Goal: Transaction & Acquisition: Purchase product/service

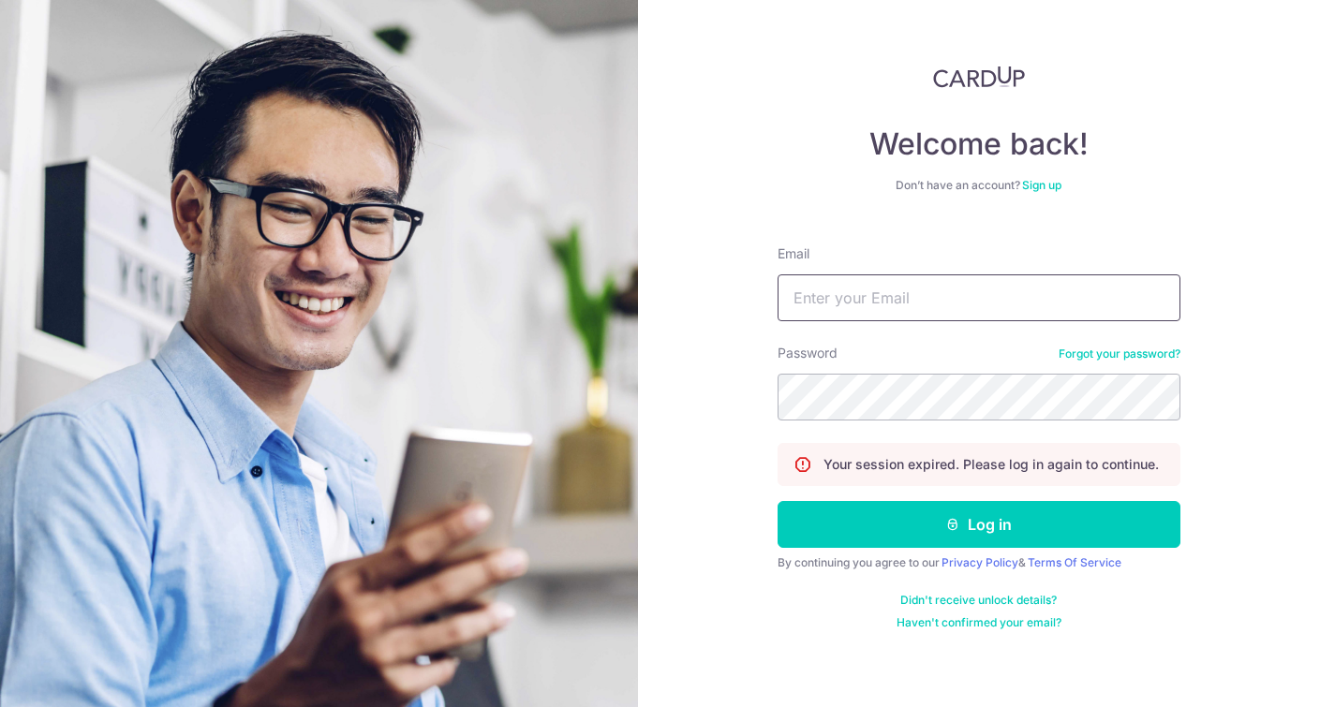
click at [866, 278] on input "Email" at bounding box center [978, 297] width 403 height 47
type input "cfy1227@gmail.com"
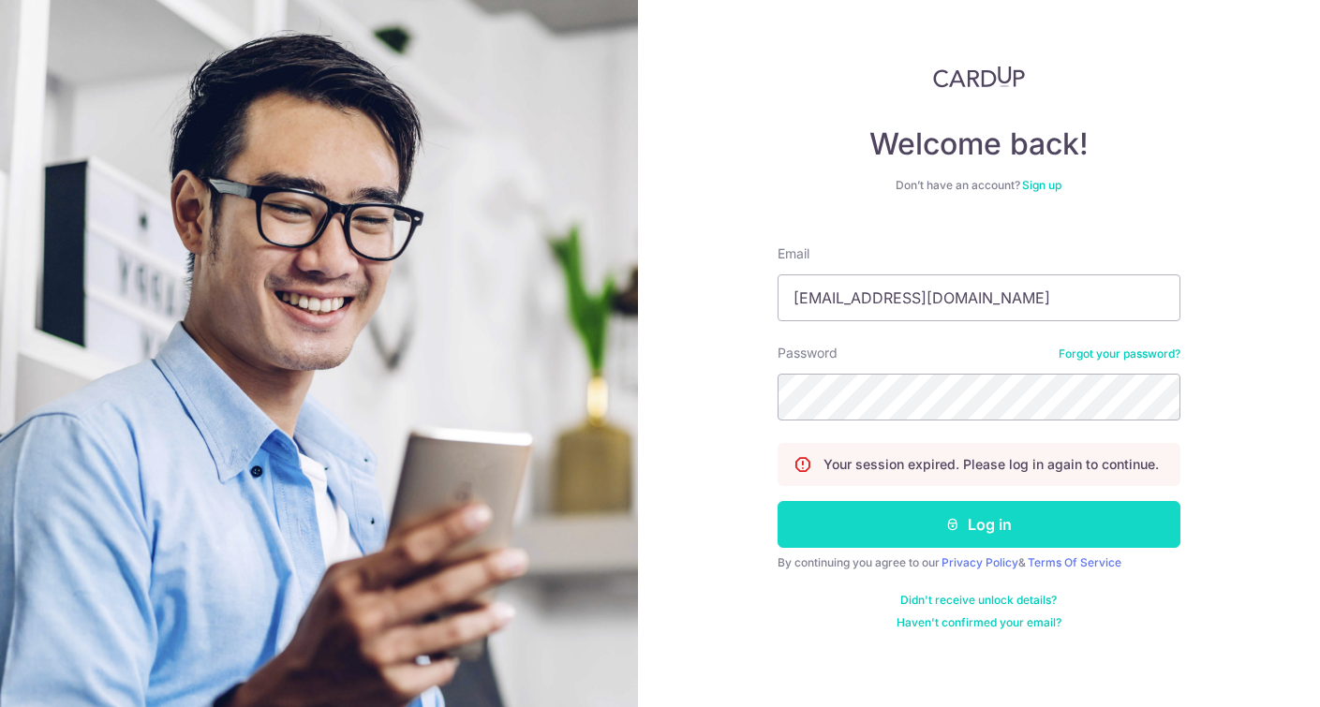
click at [912, 512] on button "Log in" at bounding box center [978, 524] width 403 height 47
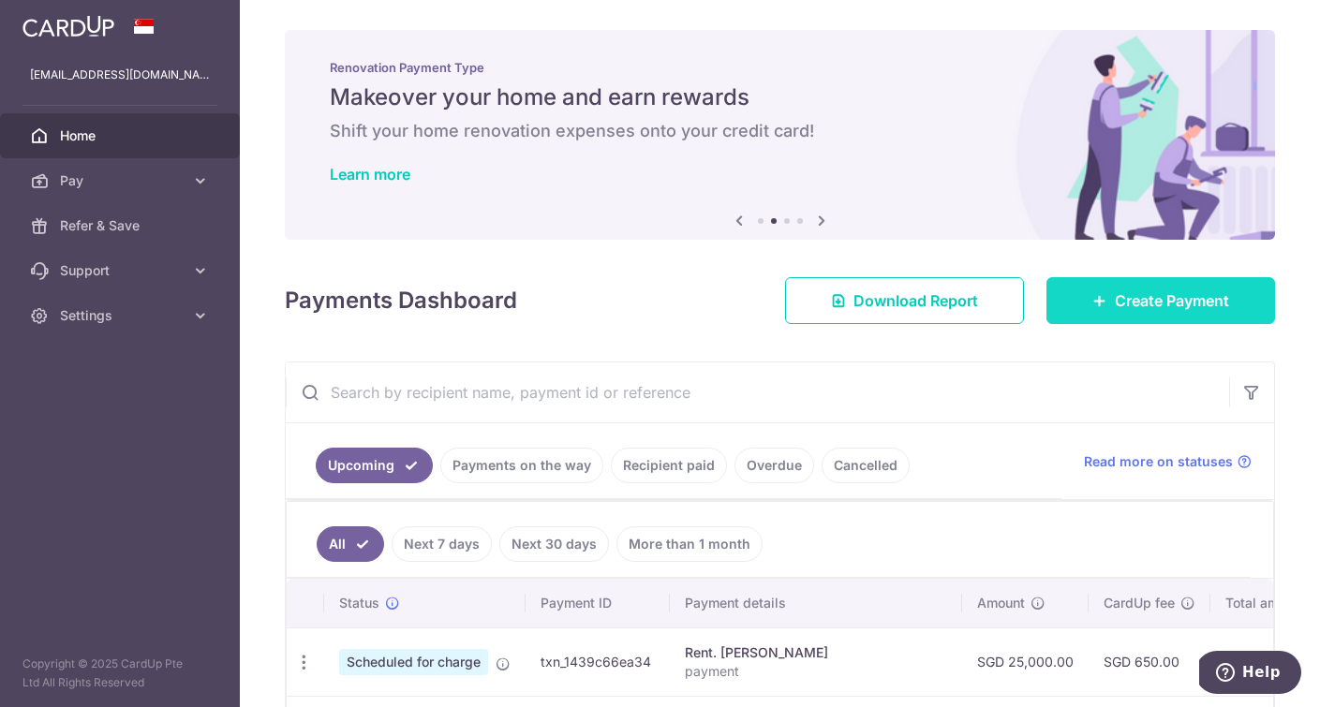
click at [1129, 291] on span "Create Payment" at bounding box center [1171, 300] width 114 height 22
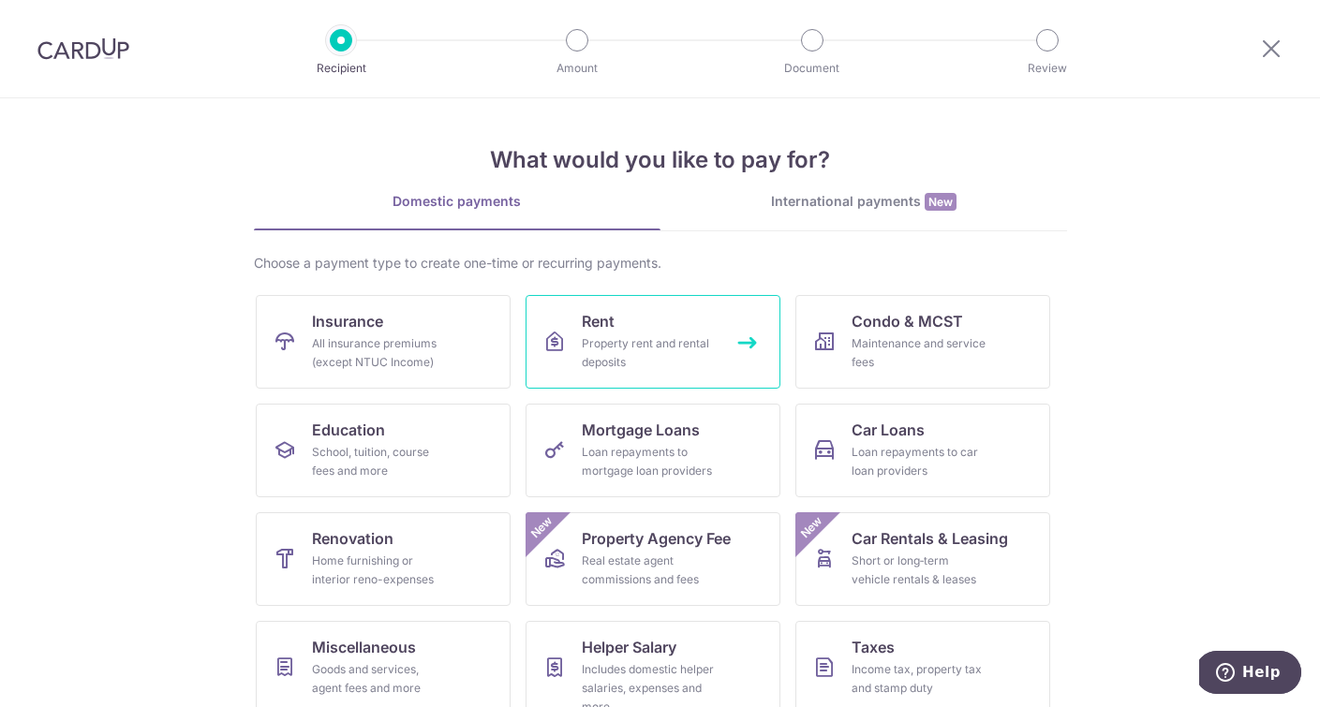
click at [663, 343] on div "Property rent and rental deposits" at bounding box center [649, 352] width 135 height 37
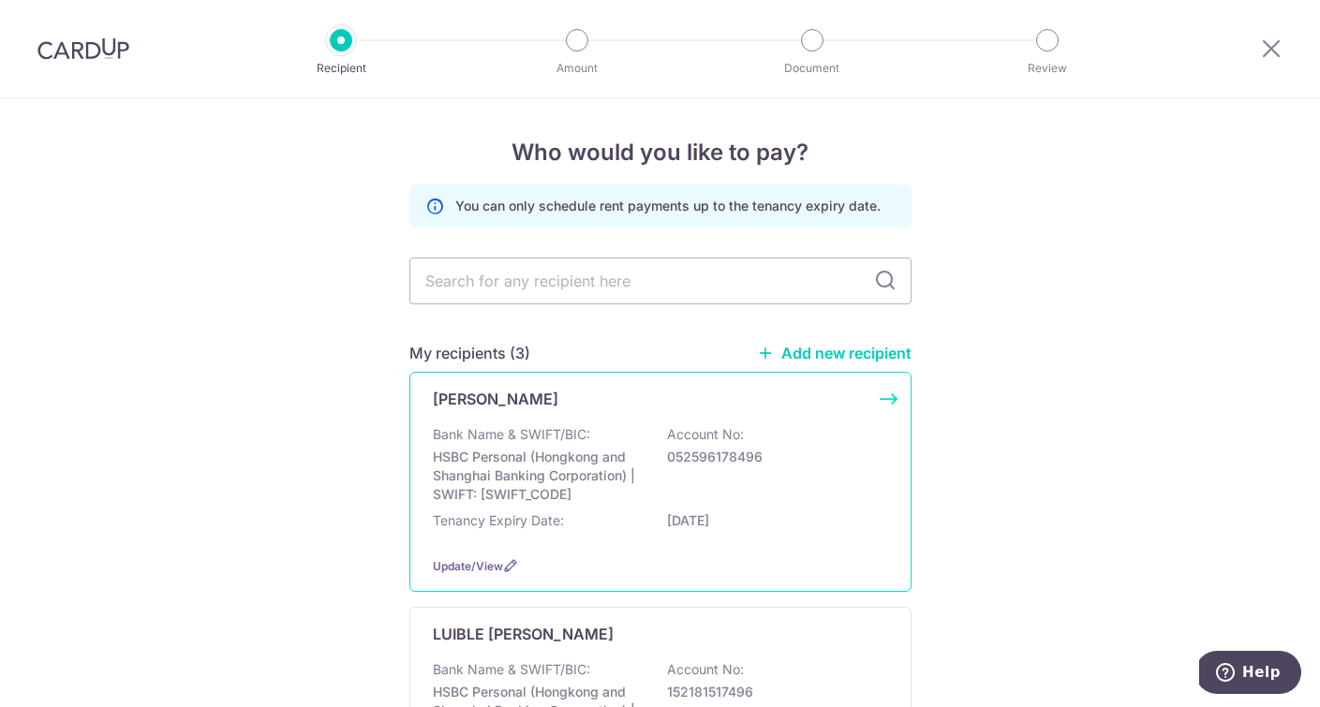
scroll to position [229, 0]
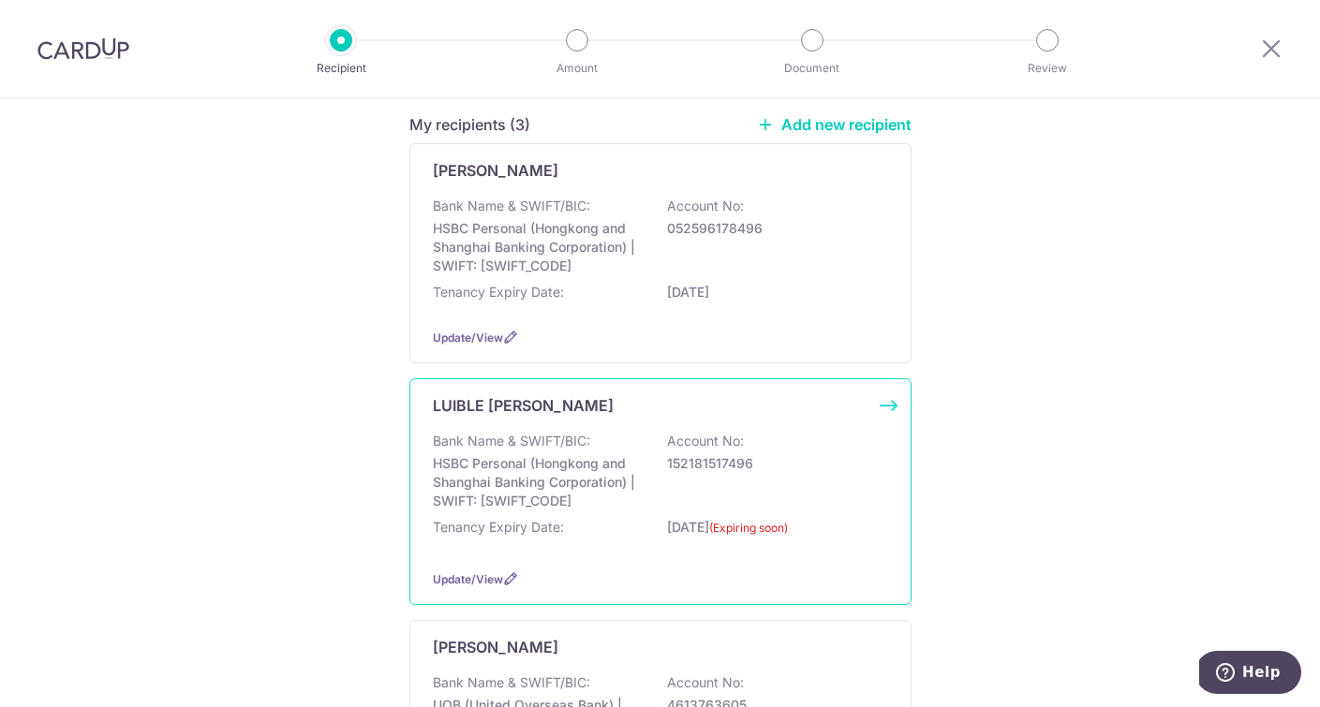
click at [648, 441] on div "Bank Name & SWIFT/BIC: HSBC Personal (Hongkong and Shanghai Banking Corporation…" at bounding box center [660, 471] width 455 height 79
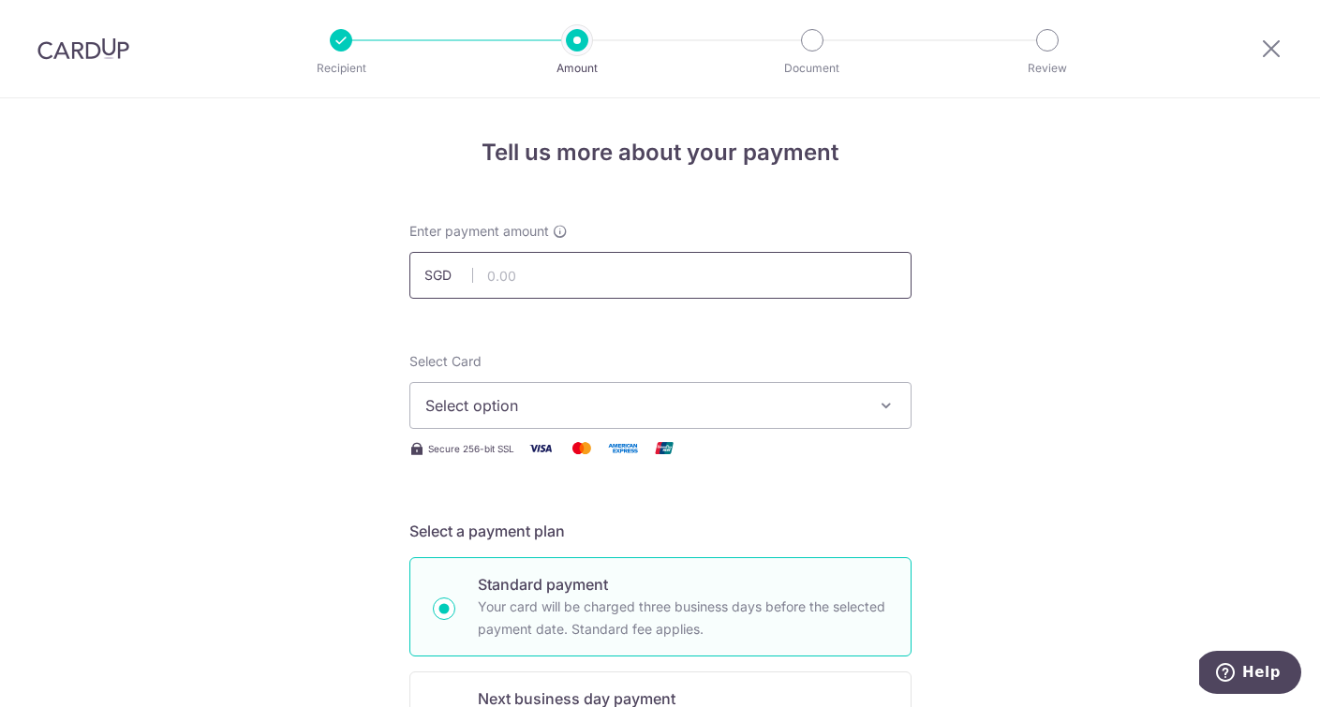
click at [535, 273] on input "text" at bounding box center [660, 275] width 502 height 47
type input "3,888.00"
click at [516, 428] on button "Select option" at bounding box center [660, 405] width 502 height 47
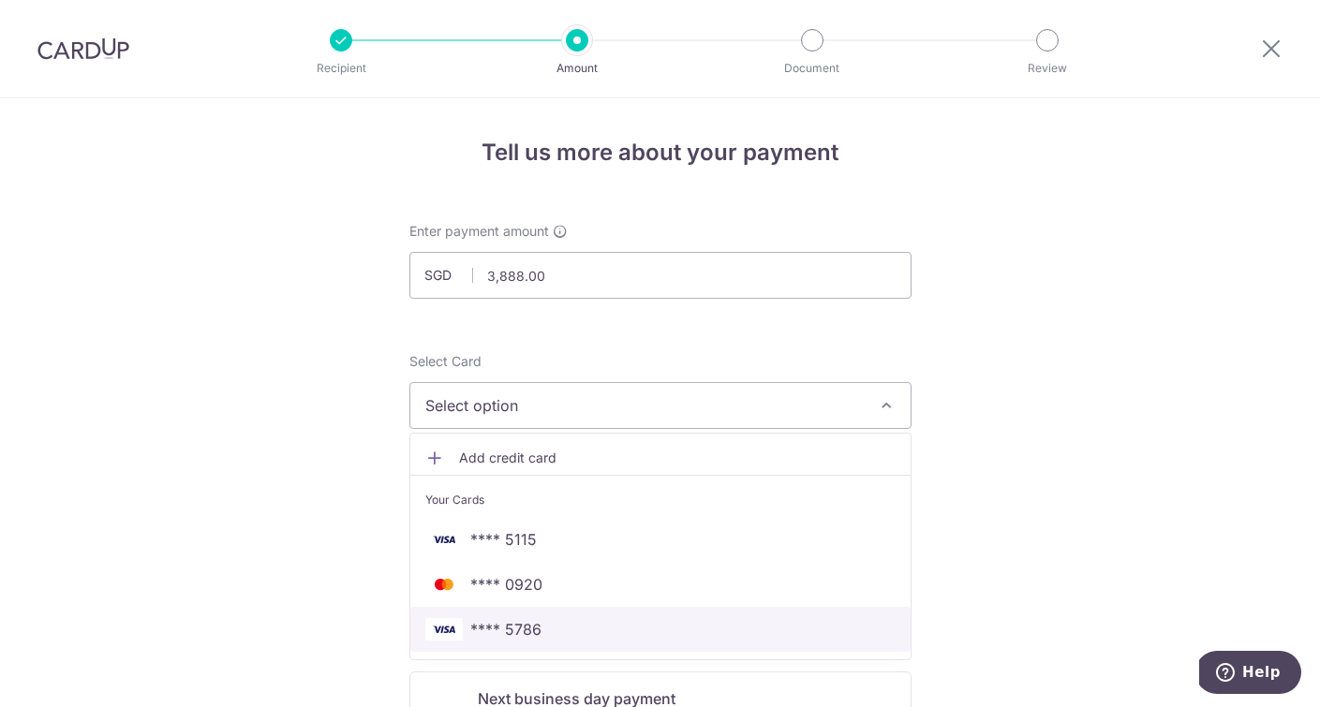
click at [527, 625] on span "**** 5786" at bounding box center [505, 629] width 71 height 22
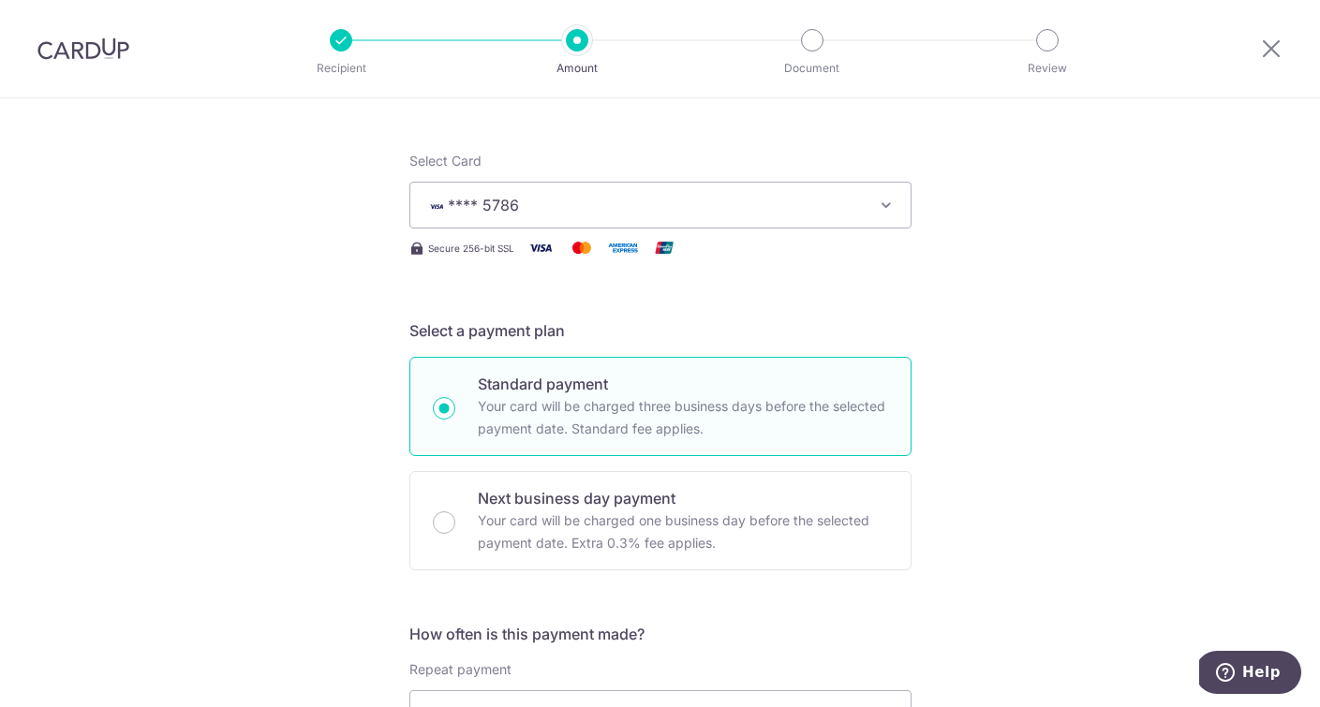
click at [571, 211] on span "**** 5786" at bounding box center [643, 205] width 436 height 22
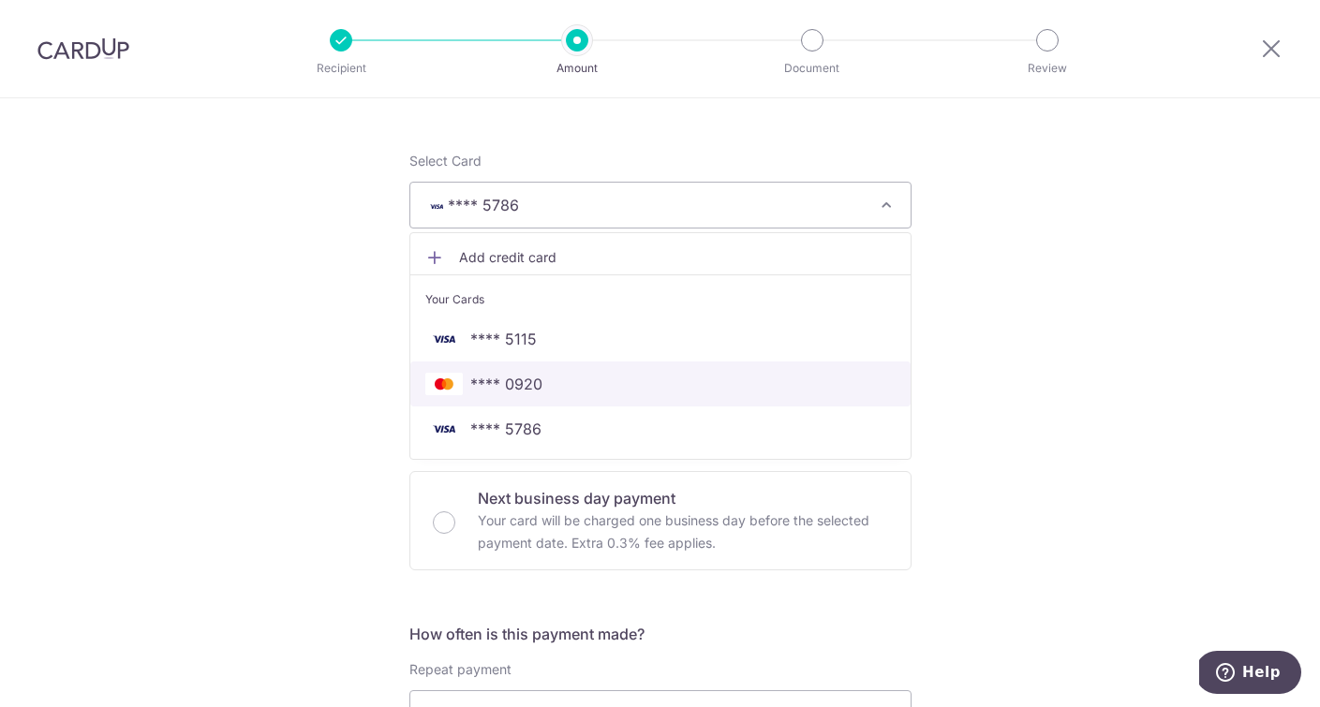
click at [550, 390] on span "**** 0920" at bounding box center [660, 384] width 470 height 22
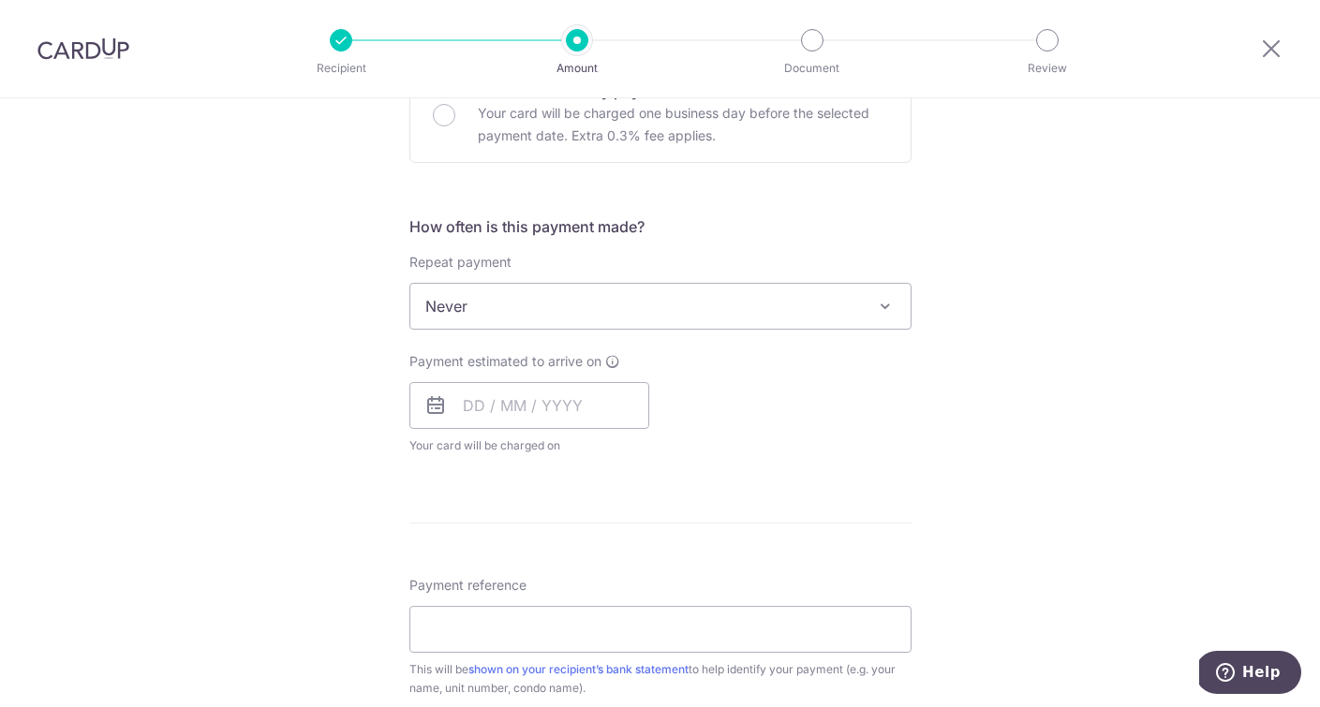
scroll to position [611, 0]
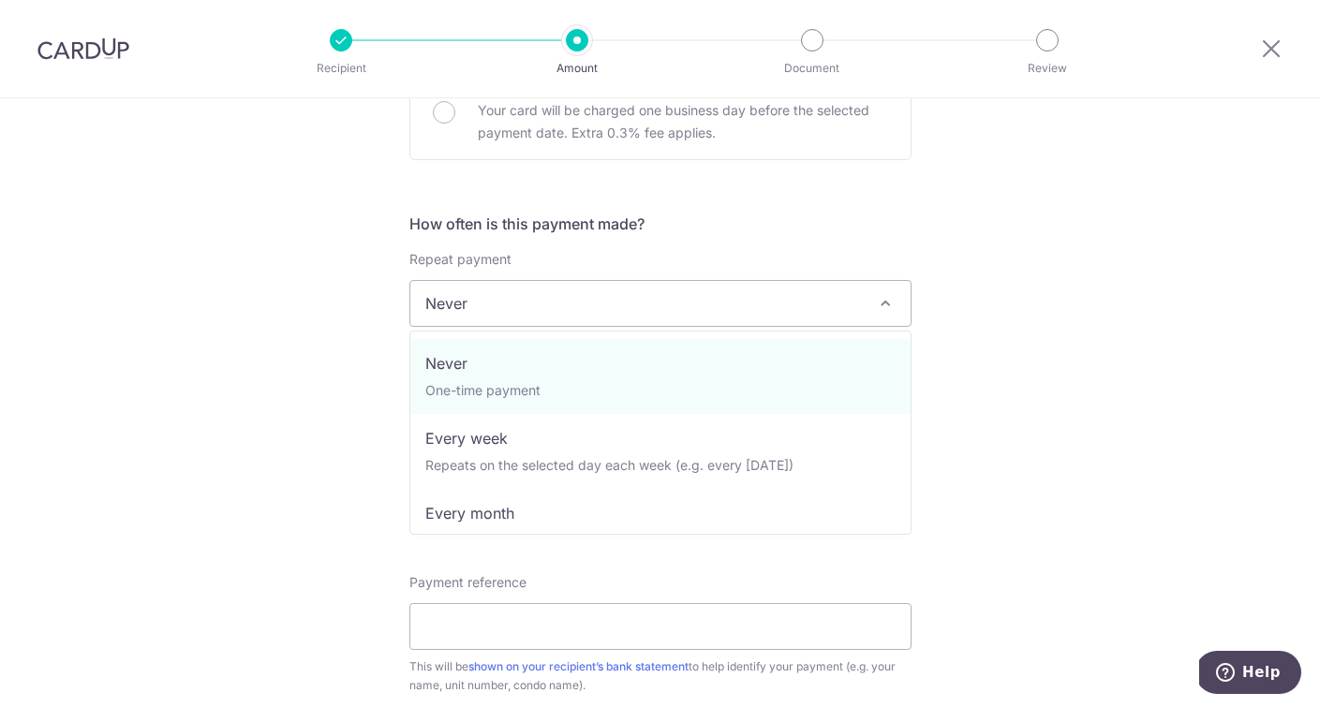
click at [528, 304] on span "Never" at bounding box center [660, 303] width 500 height 45
select select "3"
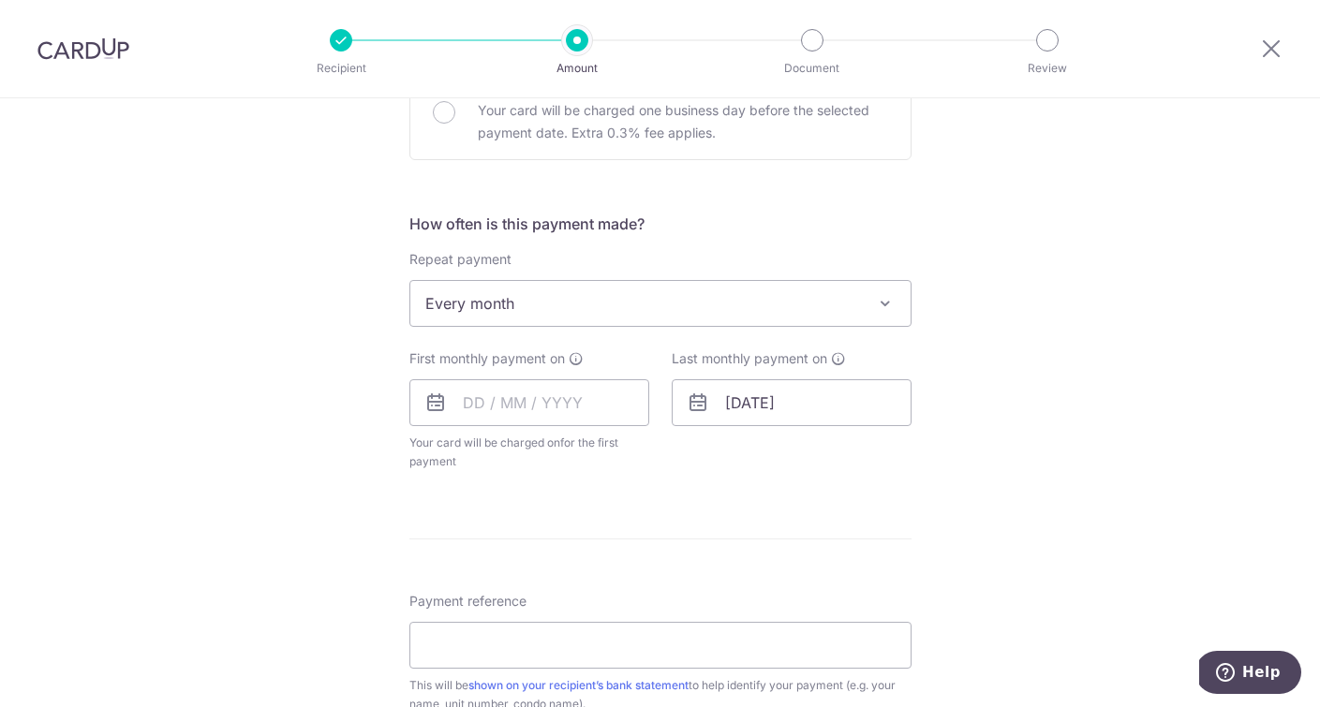
click at [231, 421] on div "Tell us more about your payment Enter payment amount SGD 3,888.00 3888.00 Selec…" at bounding box center [660, 344] width 1320 height 1713
click at [755, 403] on input "19/09/2025" at bounding box center [792, 402] width 240 height 47
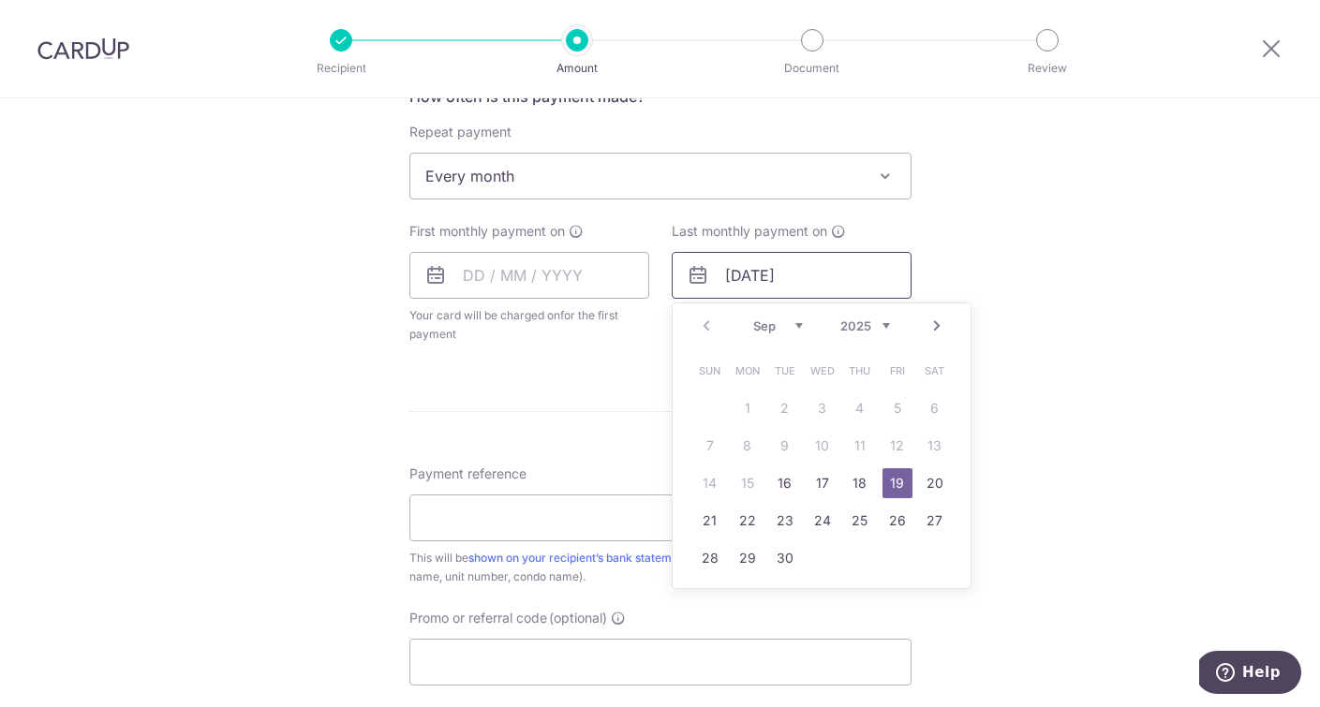
scroll to position [770, 0]
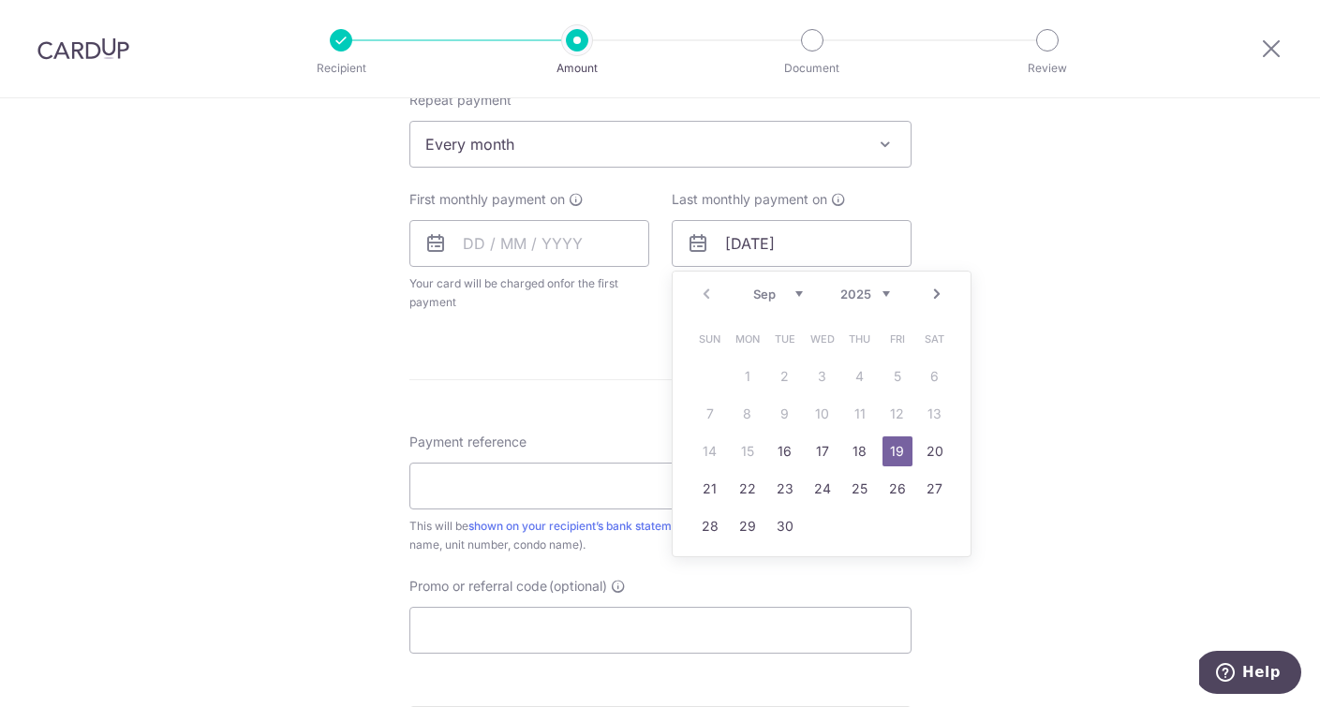
click at [934, 295] on link "Next" at bounding box center [936, 294] width 22 height 22
click at [884, 293] on select "2025 2026 2027 2028 2029 2030 2031 2032 2033 2034 2035" at bounding box center [865, 294] width 50 height 15
click at [801, 295] on select "Jan Feb Mar Apr May Jun Jul Aug Sep Oct Nov Dec" at bounding box center [778, 294] width 50 height 15
click at [897, 487] on link "21" at bounding box center [897, 489] width 30 height 30
type input "21/08/2026"
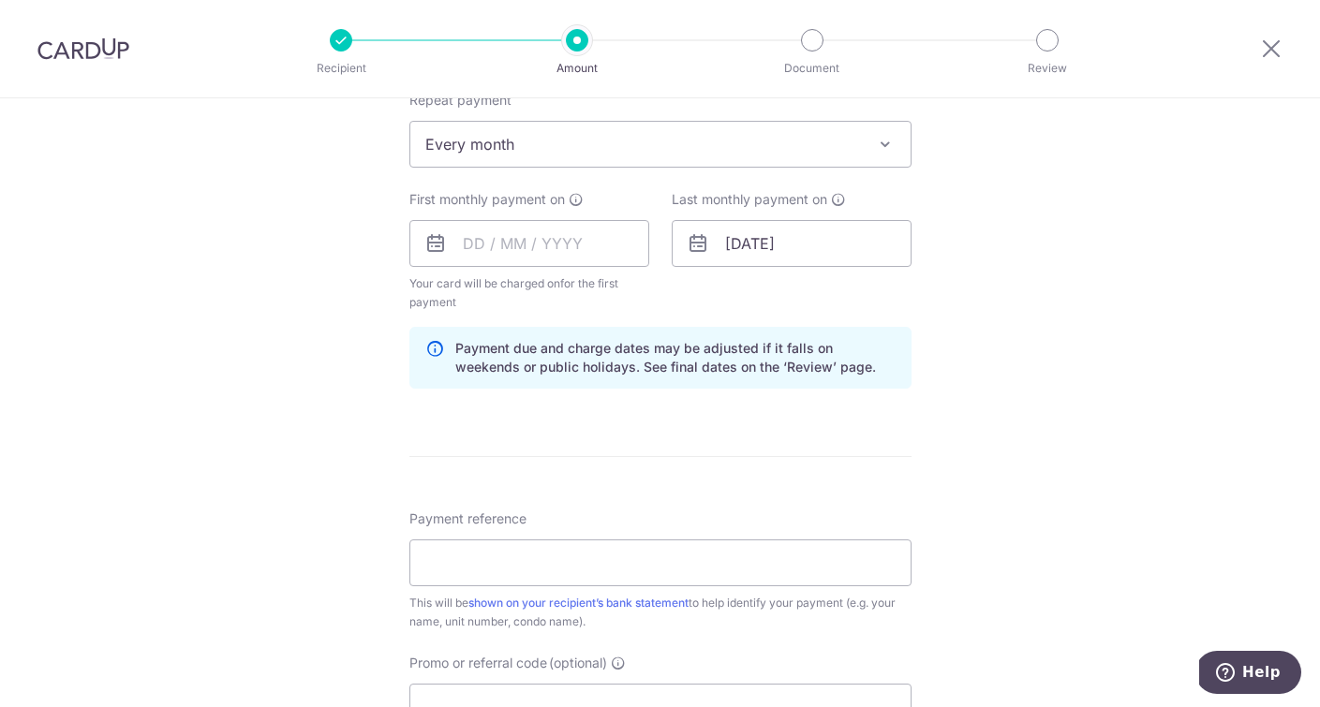
click at [1031, 324] on div "Tell us more about your payment Enter payment amount SGD 3,888.00 3888.00 Selec…" at bounding box center [660, 223] width 1320 height 1790
click at [466, 243] on input "text" at bounding box center [529, 243] width 240 height 47
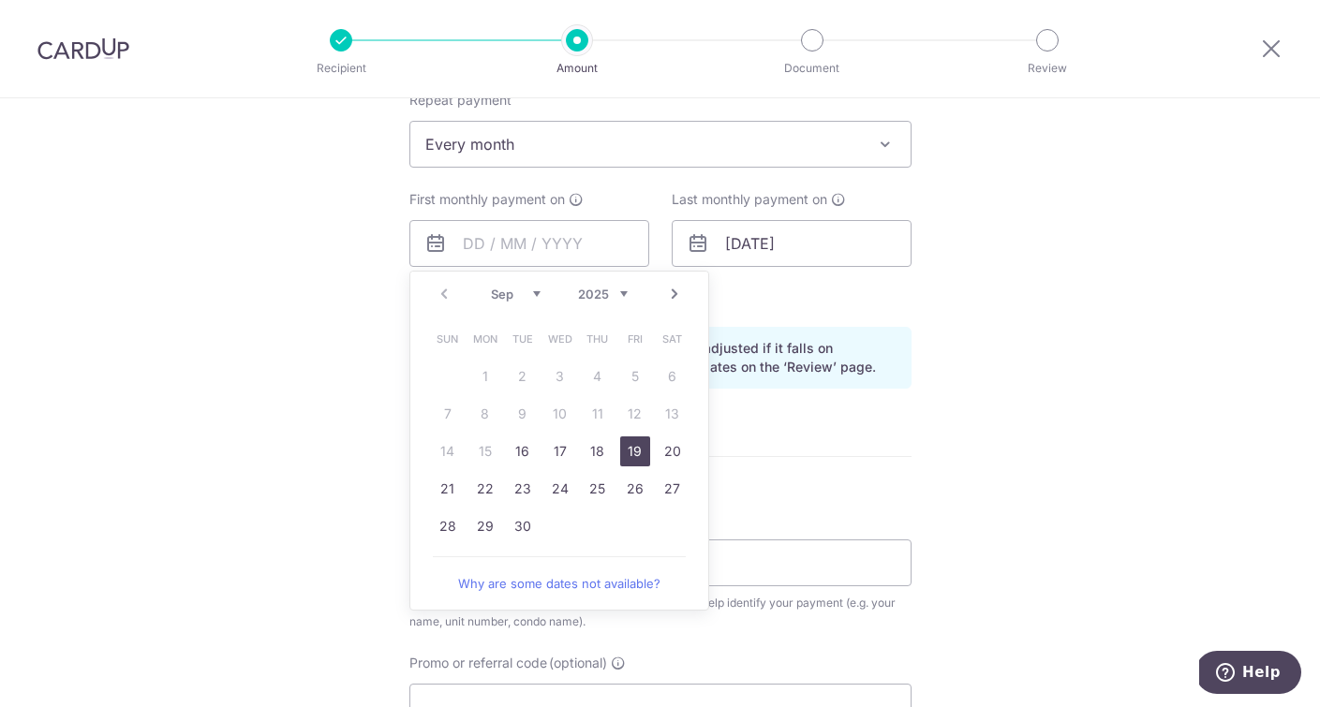
click at [635, 450] on link "19" at bounding box center [635, 451] width 30 height 30
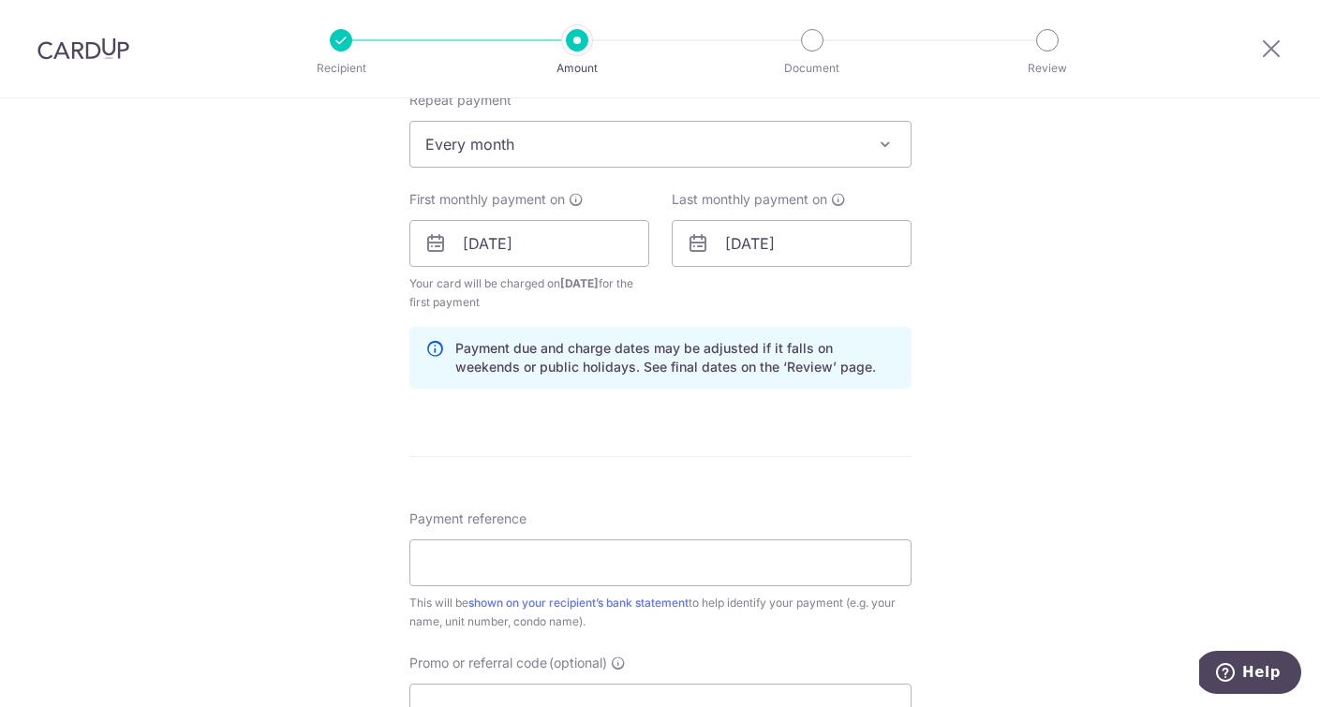
click at [316, 338] on div "Tell us more about your payment Enter payment amount SGD 3,888.00 3888.00 Selec…" at bounding box center [660, 223] width 1320 height 1790
click at [494, 247] on input "19/09/2025" at bounding box center [529, 243] width 240 height 47
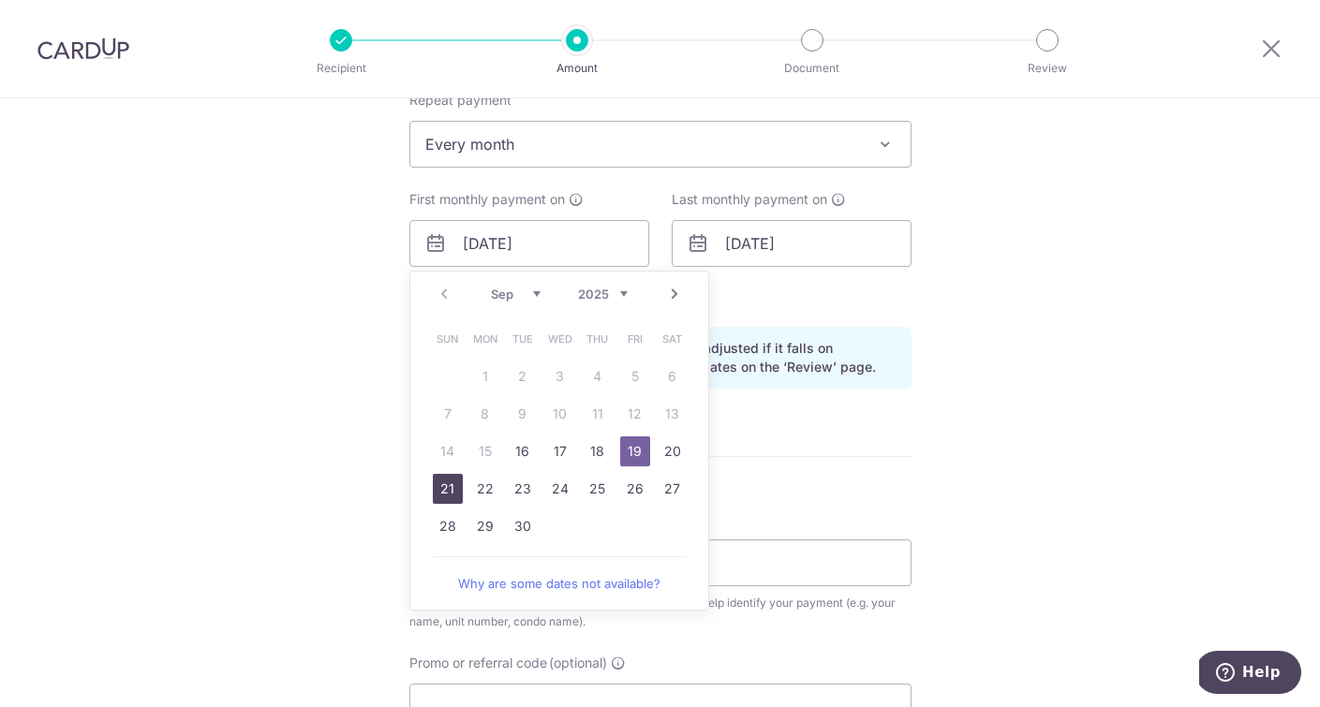
click at [446, 490] on link "21" at bounding box center [448, 489] width 30 height 30
type input "21/09/2025"
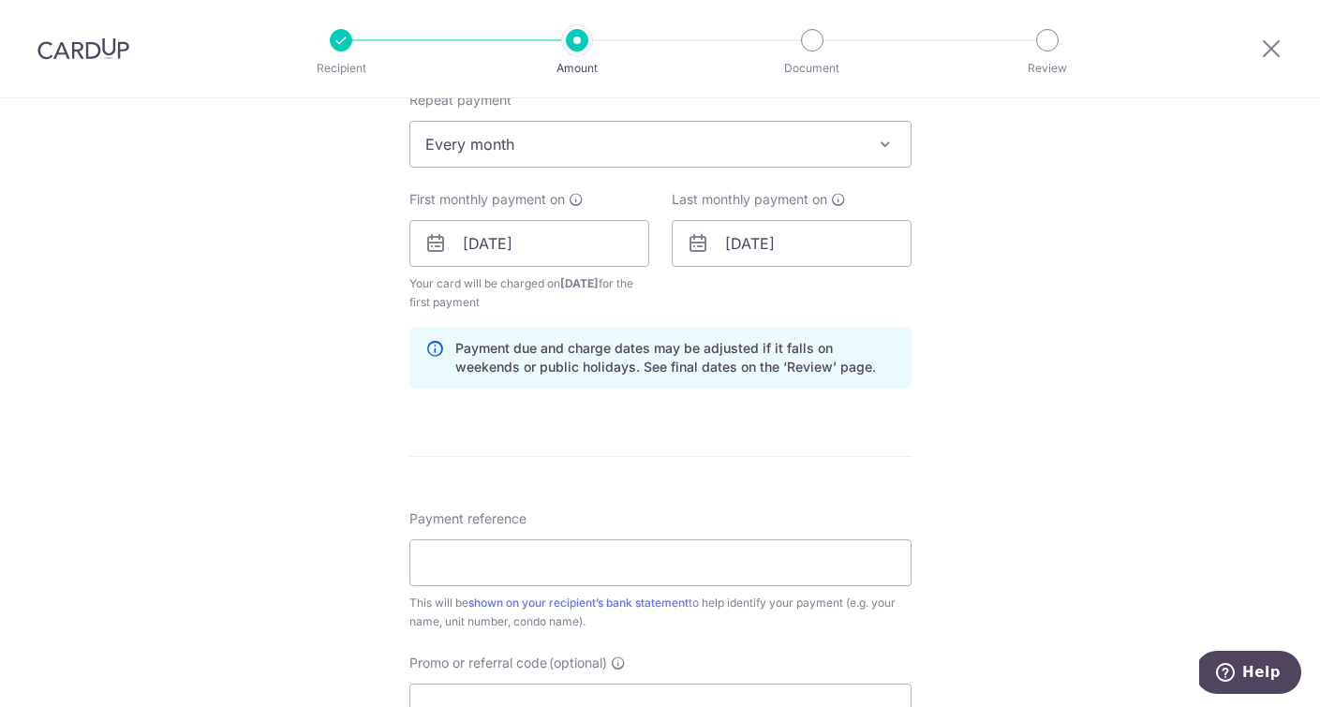
click at [293, 360] on div "Tell us more about your payment Enter payment amount SGD 3,888.00 3888.00 Selec…" at bounding box center [660, 223] width 1320 height 1790
click at [237, 266] on div "Tell us more about your payment Enter payment amount SGD 3,888.00 3888.00 Selec…" at bounding box center [660, 223] width 1320 height 1790
click at [339, 284] on div "Tell us more about your payment Enter payment amount SGD 3,888.00 3888.00 Selec…" at bounding box center [660, 223] width 1320 height 1790
click at [294, 303] on div "Tell us more about your payment Enter payment amount SGD 3,888.00 3888.00 Selec…" at bounding box center [660, 223] width 1320 height 1790
click at [1017, 380] on div "Tell us more about your payment Enter payment amount SGD 3,888.00 3888.00 Selec…" at bounding box center [660, 223] width 1320 height 1790
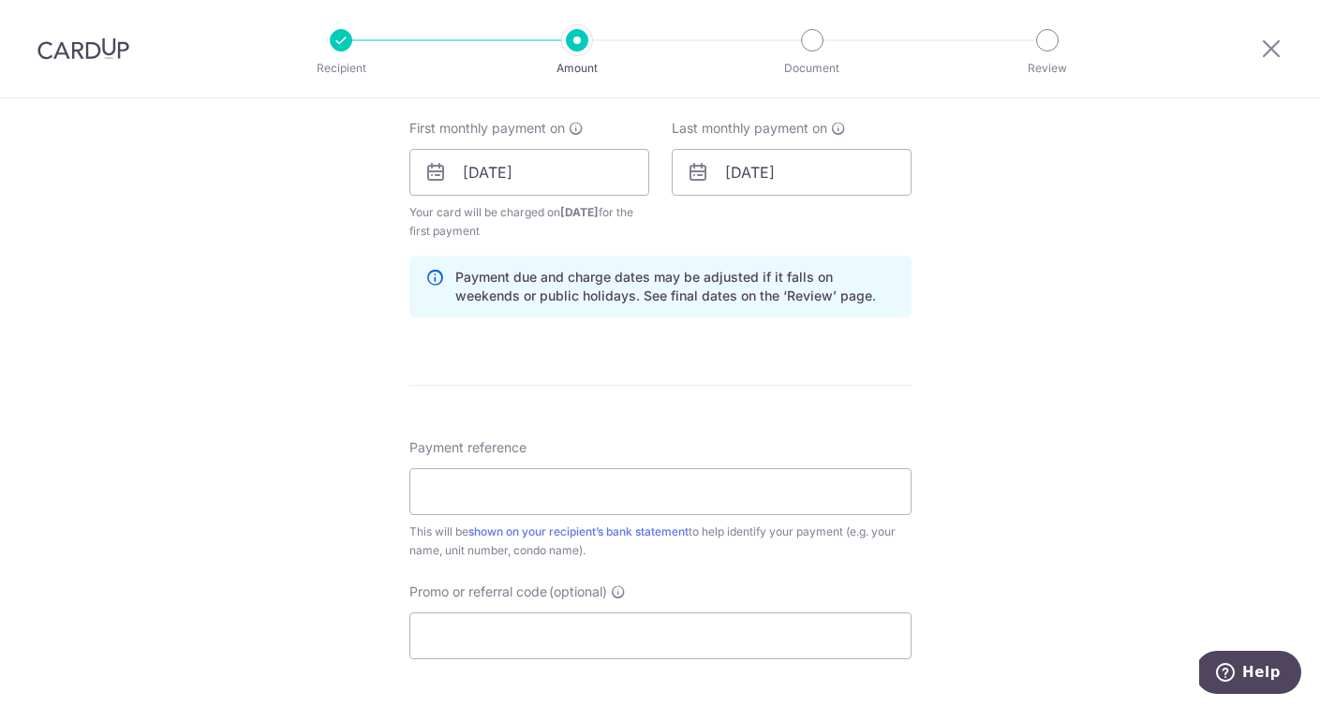
scroll to position [862, 0]
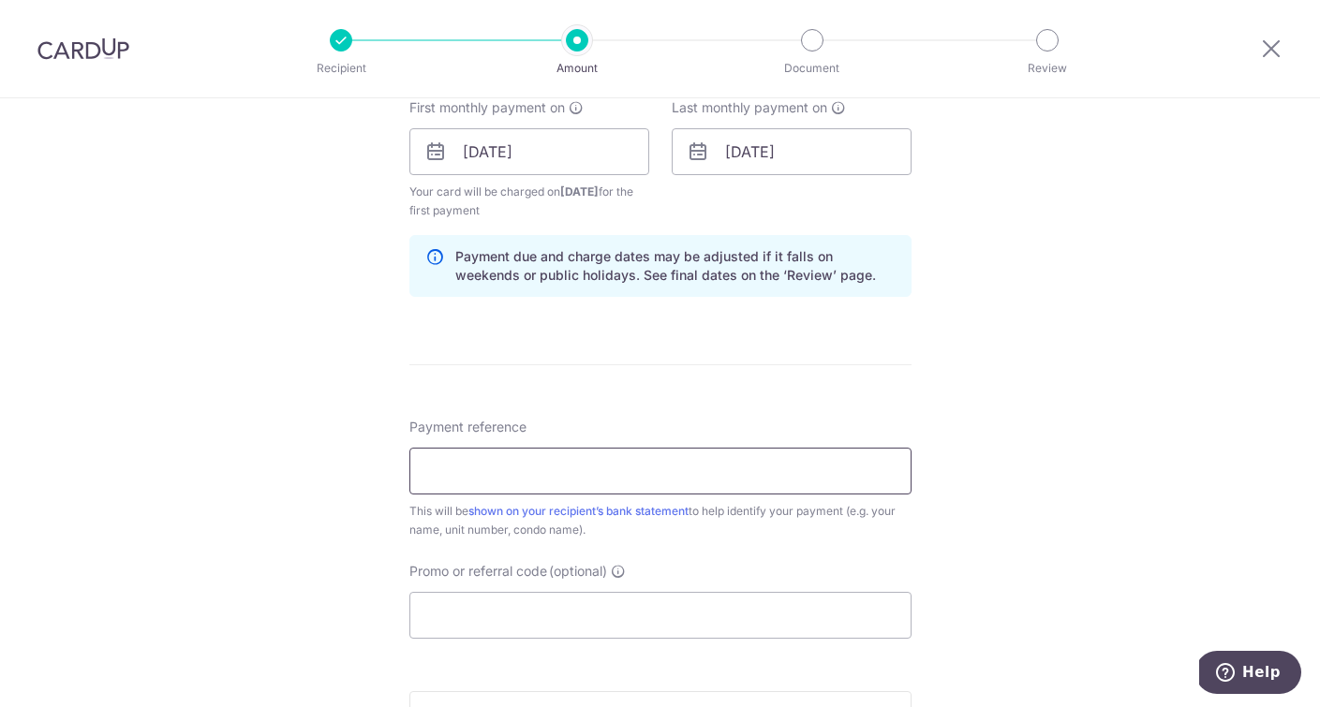
click at [586, 471] on input "Payment reference" at bounding box center [660, 471] width 502 height 47
click at [184, 517] on div "Tell us more about your payment Enter payment amount SGD 3,888.00 3888.00 Selec…" at bounding box center [660, 132] width 1320 height 1790
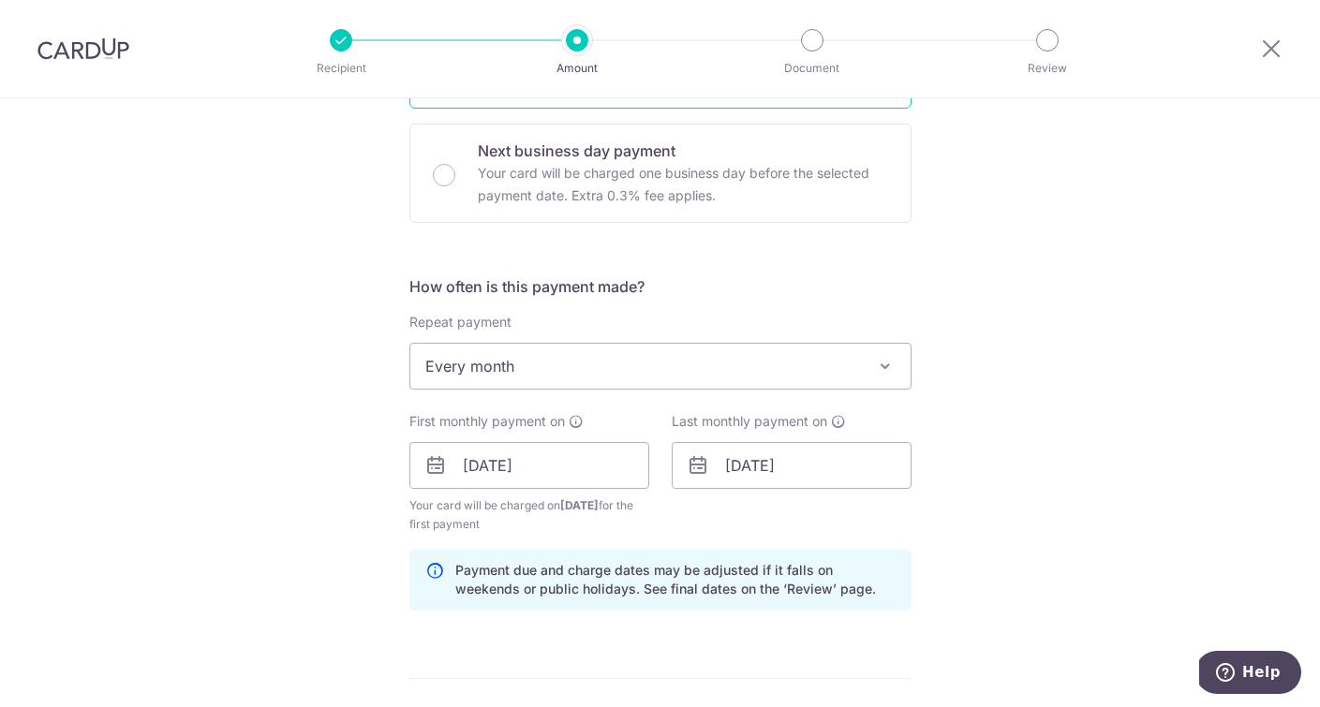
scroll to position [553, 0]
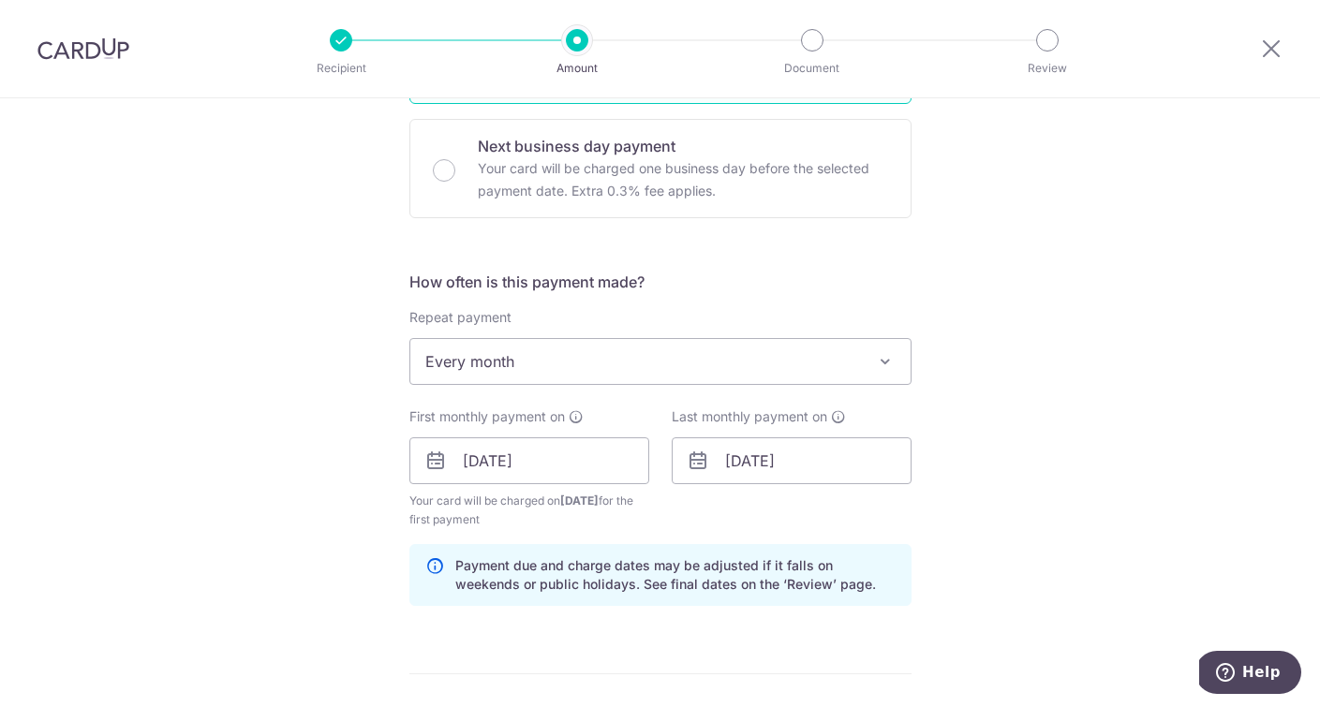
click at [312, 441] on div "Tell us more about your payment Enter payment amount SGD 3,888.00 3888.00 Selec…" at bounding box center [660, 441] width 1320 height 1790
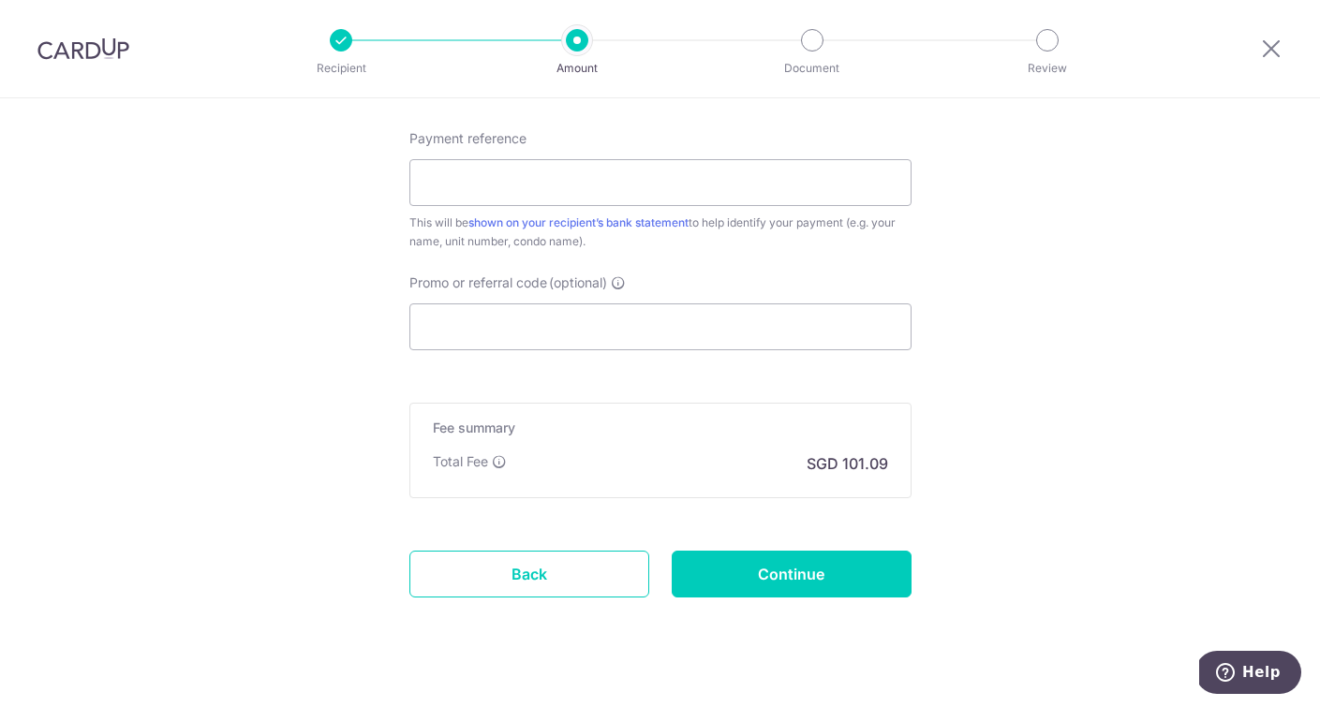
scroll to position [1181, 0]
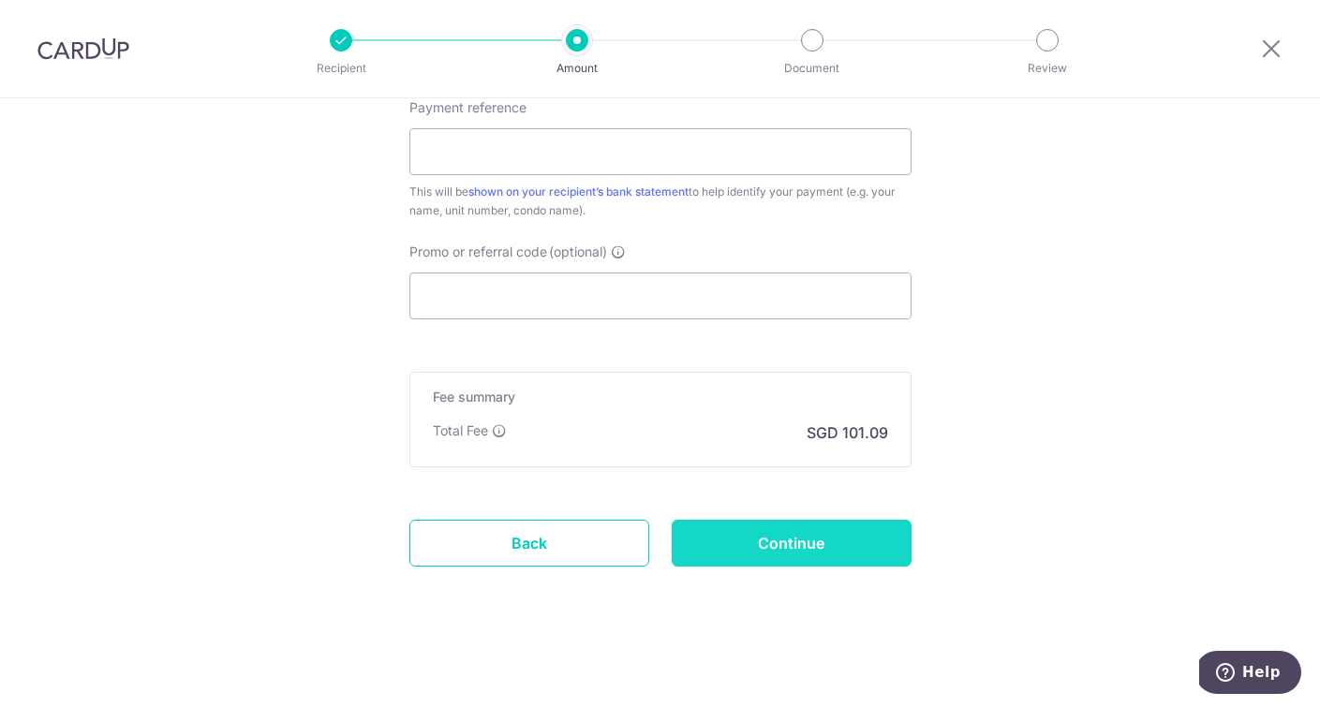
click at [853, 547] on input "Continue" at bounding box center [792, 543] width 240 height 47
type input "Create Schedule"
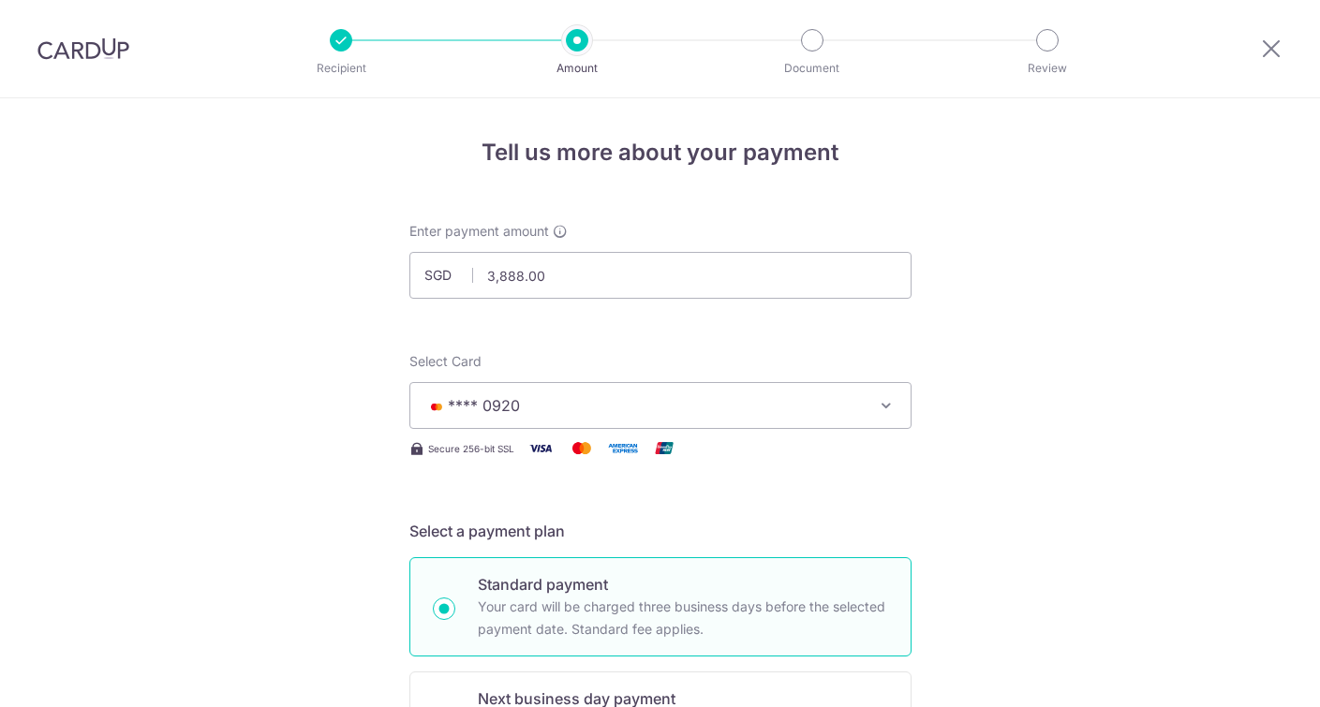
scroll to position [946, 0]
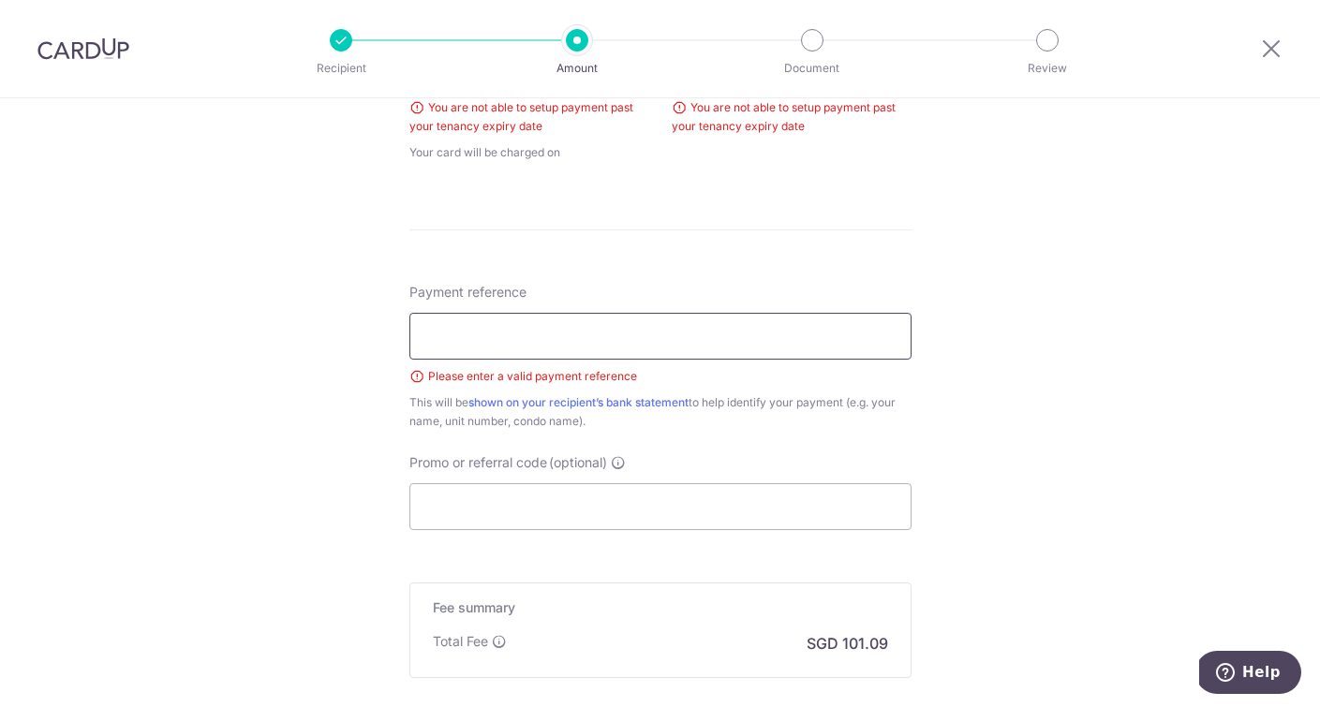
click at [473, 343] on input "Payment reference" at bounding box center [660, 336] width 502 height 47
type input "payment"
click at [170, 328] on div "Tell us more about your payment Enter payment amount SGD 3,888.00 3888.00 Selec…" at bounding box center [660, 34] width 1320 height 1765
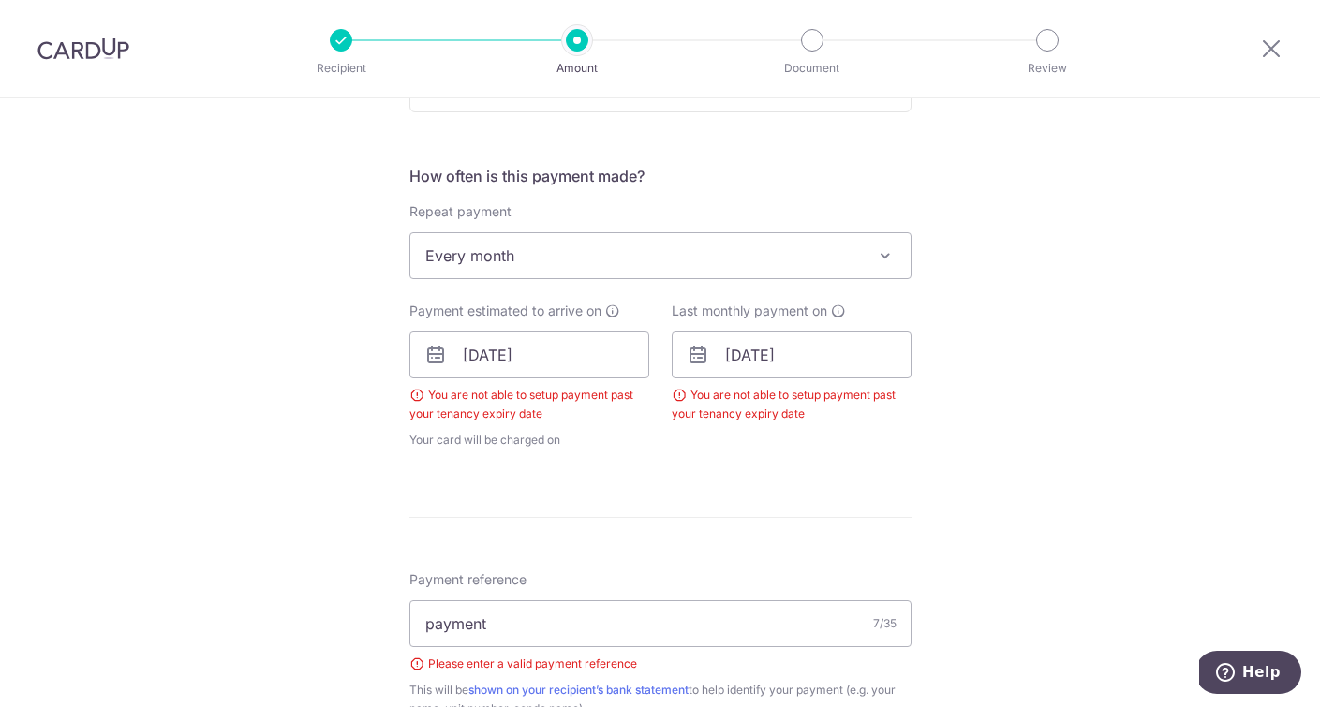
scroll to position [654, 0]
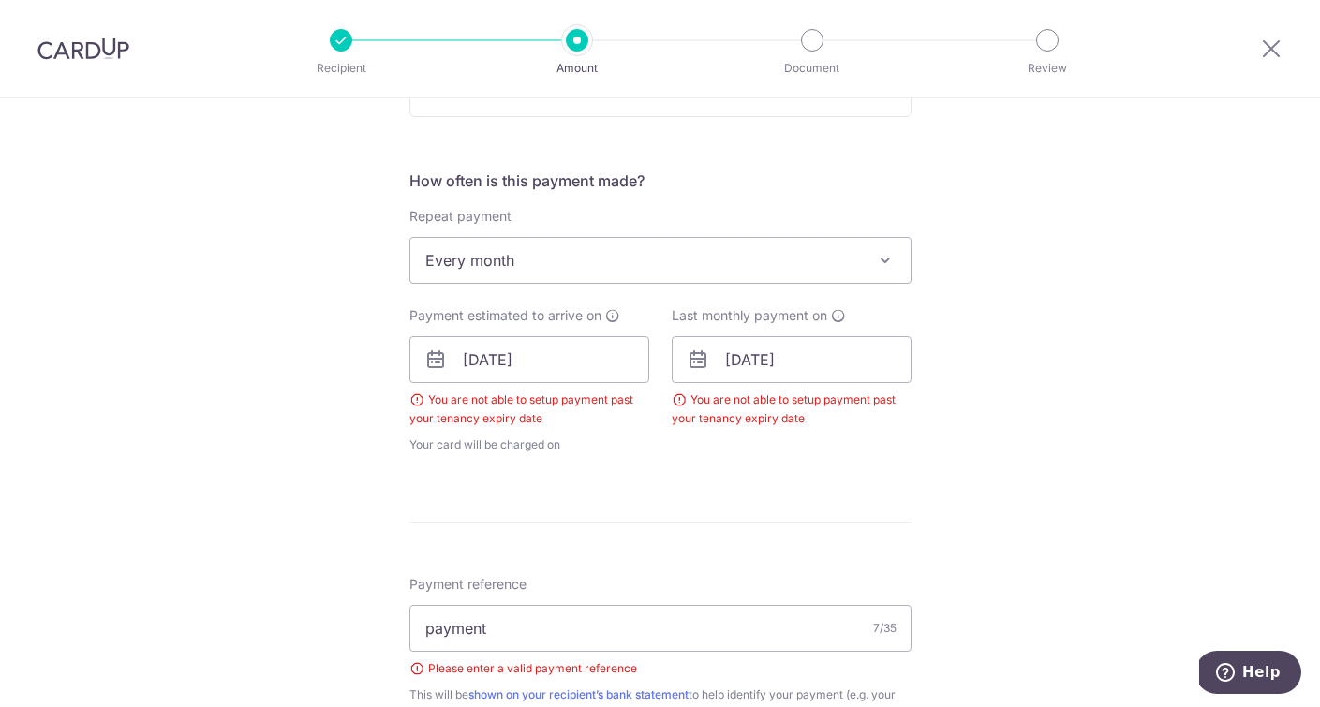
click at [482, 454] on div "How often is this payment made? Repeat payment Never Every week Every month Eve…" at bounding box center [660, 320] width 502 height 300
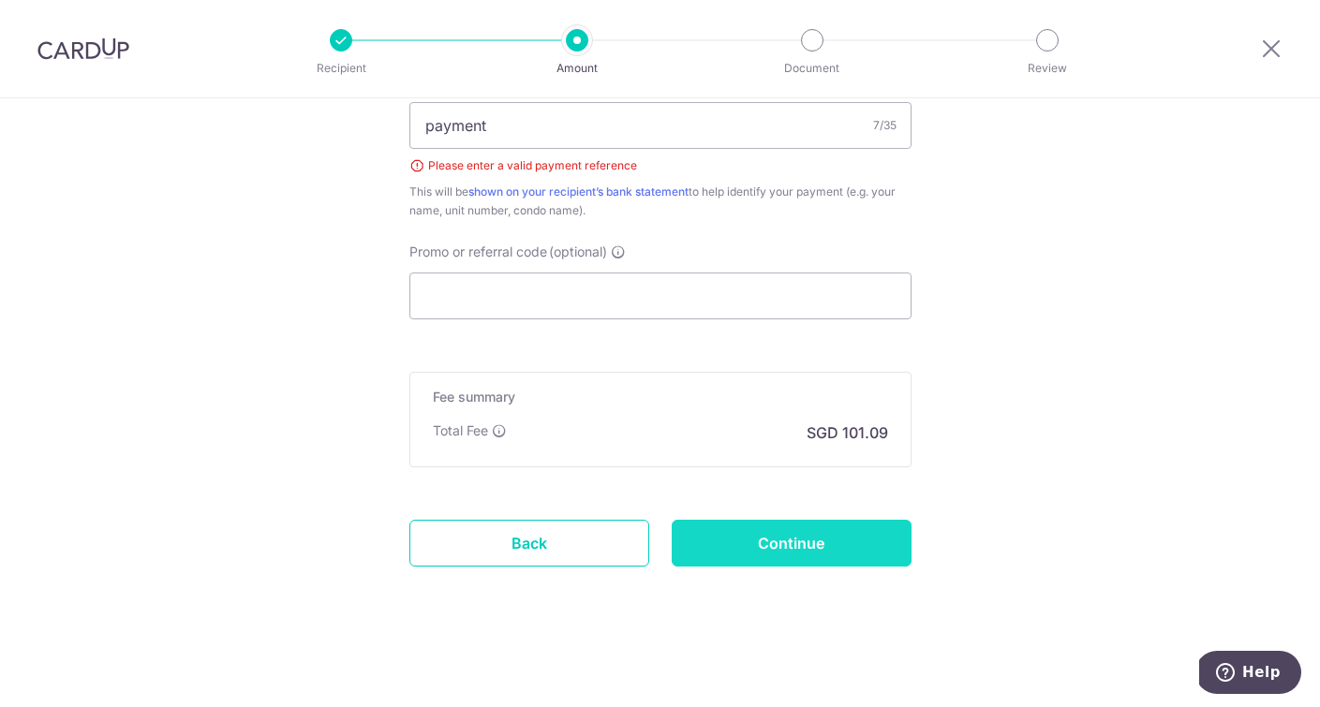
click at [741, 545] on input "Continue" at bounding box center [792, 543] width 240 height 47
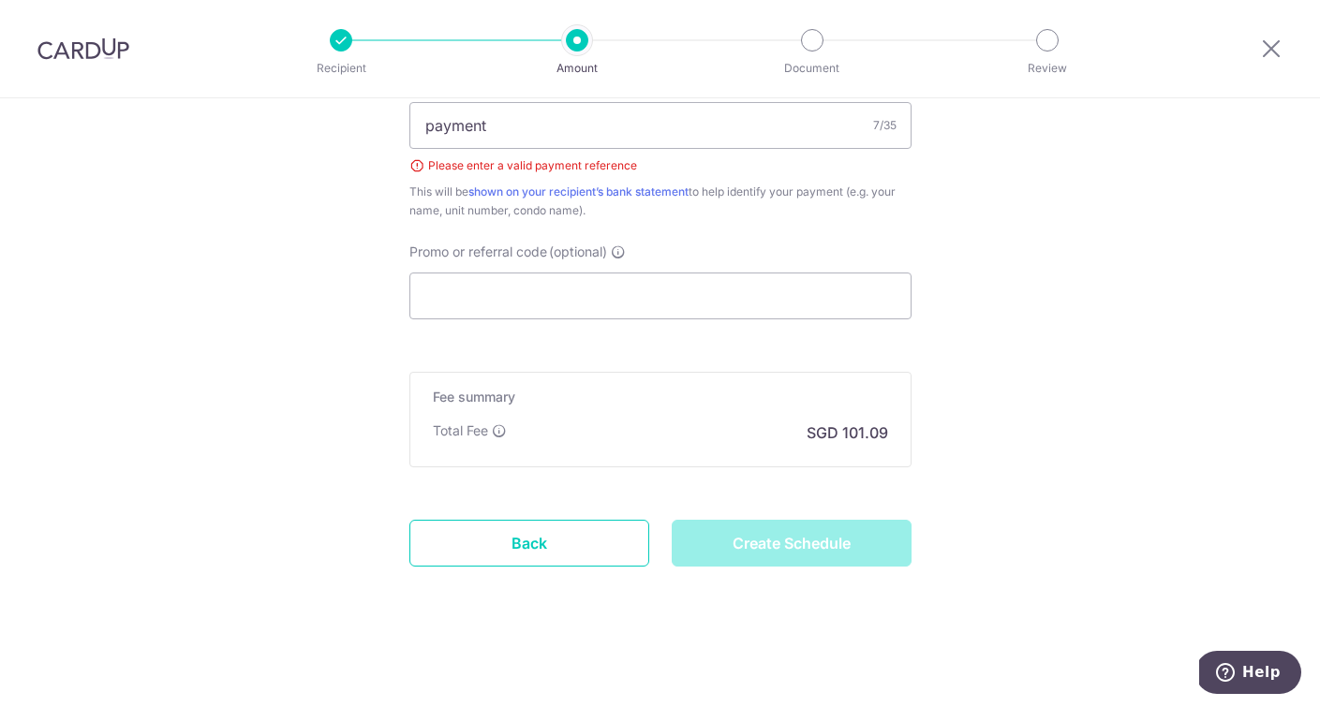
type input "Create Schedule"
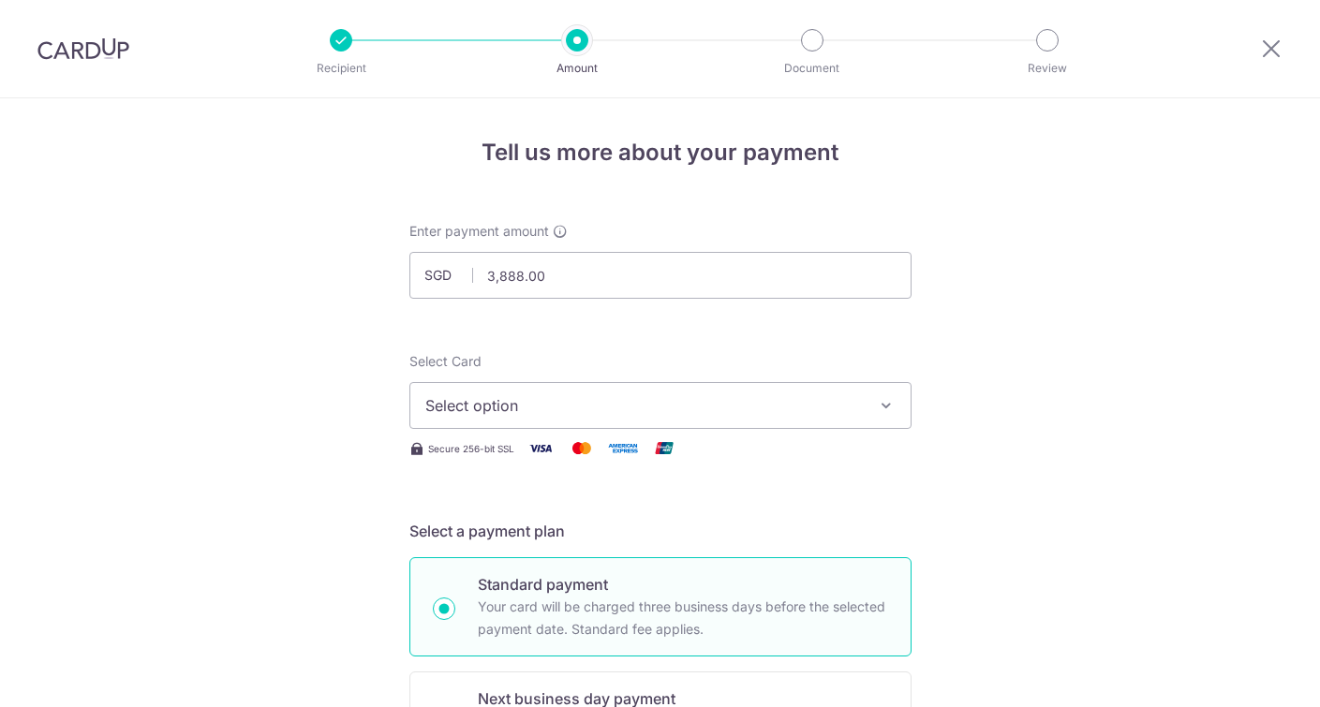
select select "3"
